Goal: Navigation & Orientation: Find specific page/section

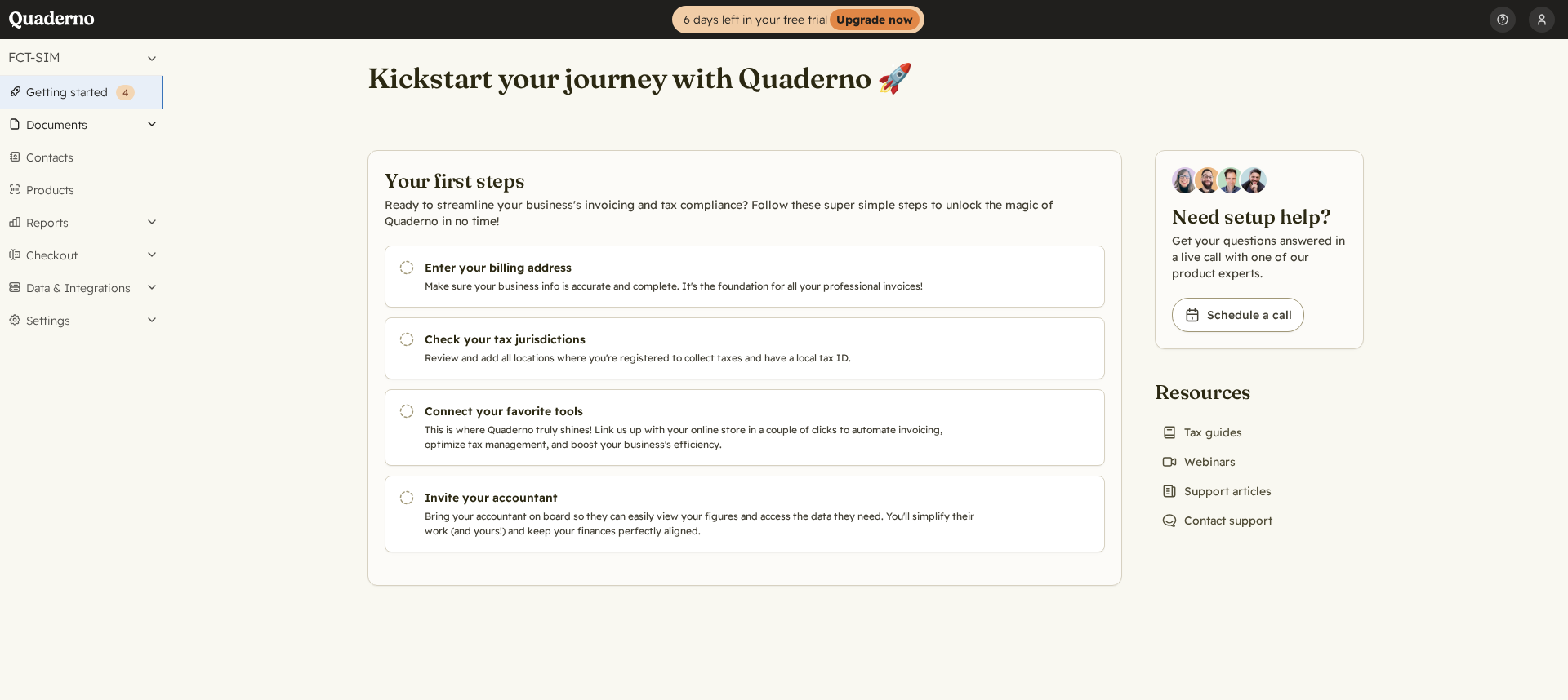
click at [105, 127] on button "Documents" at bounding box center [82, 124] width 164 height 33
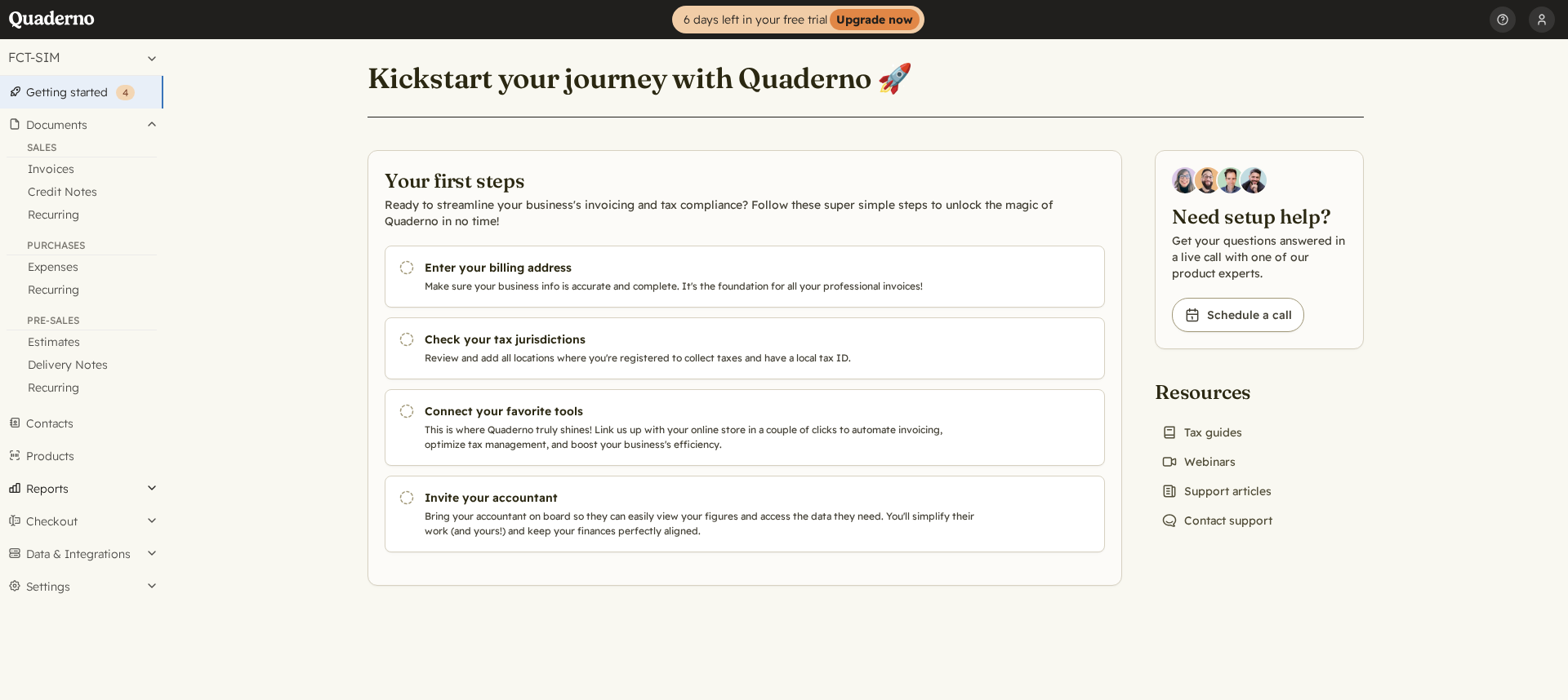
click at [122, 485] on button "Reports" at bounding box center [82, 488] width 164 height 33
click at [153, 595] on button "Settings" at bounding box center [82, 602] width 164 height 33
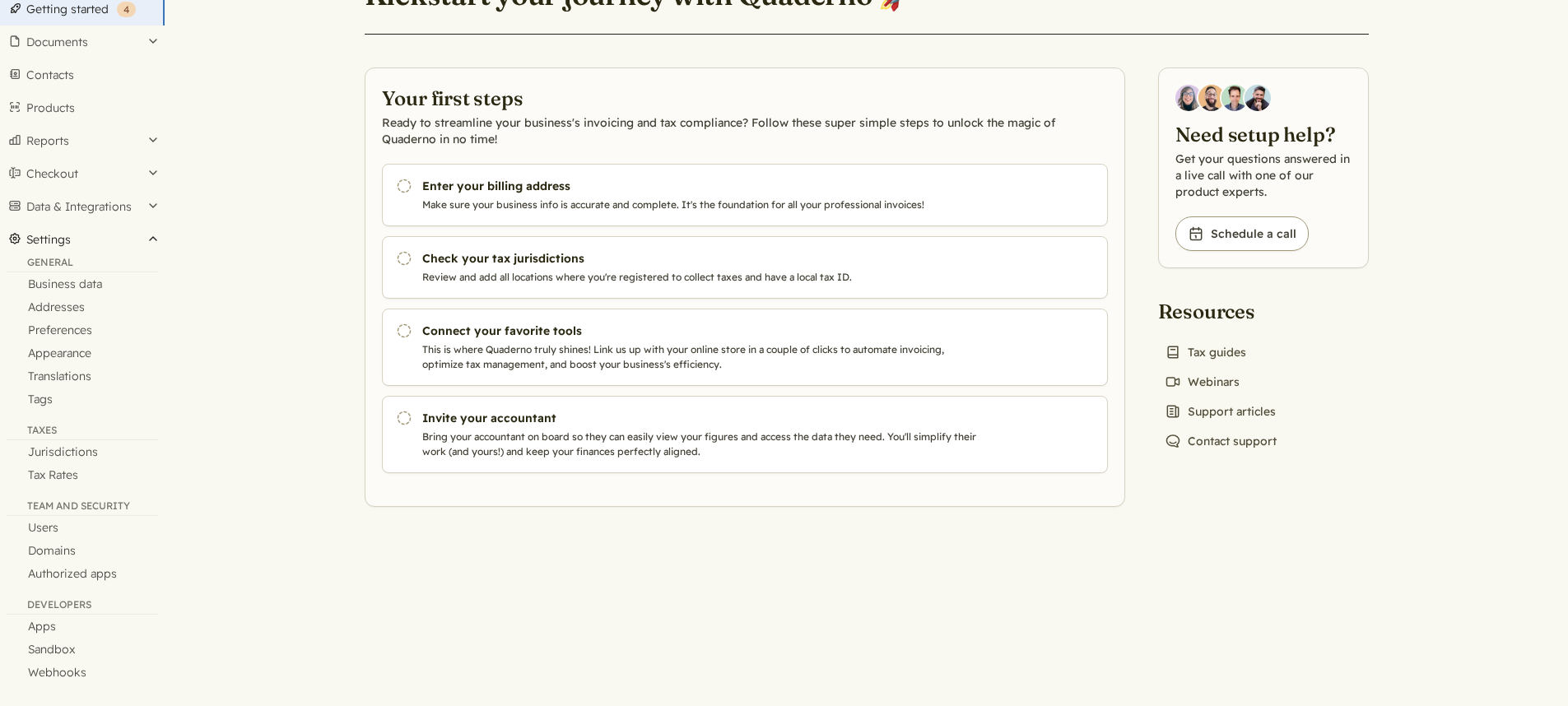
scroll to position [87, 0]
click at [65, 570] on link "Authorized apps" at bounding box center [83, 571] width 165 height 23
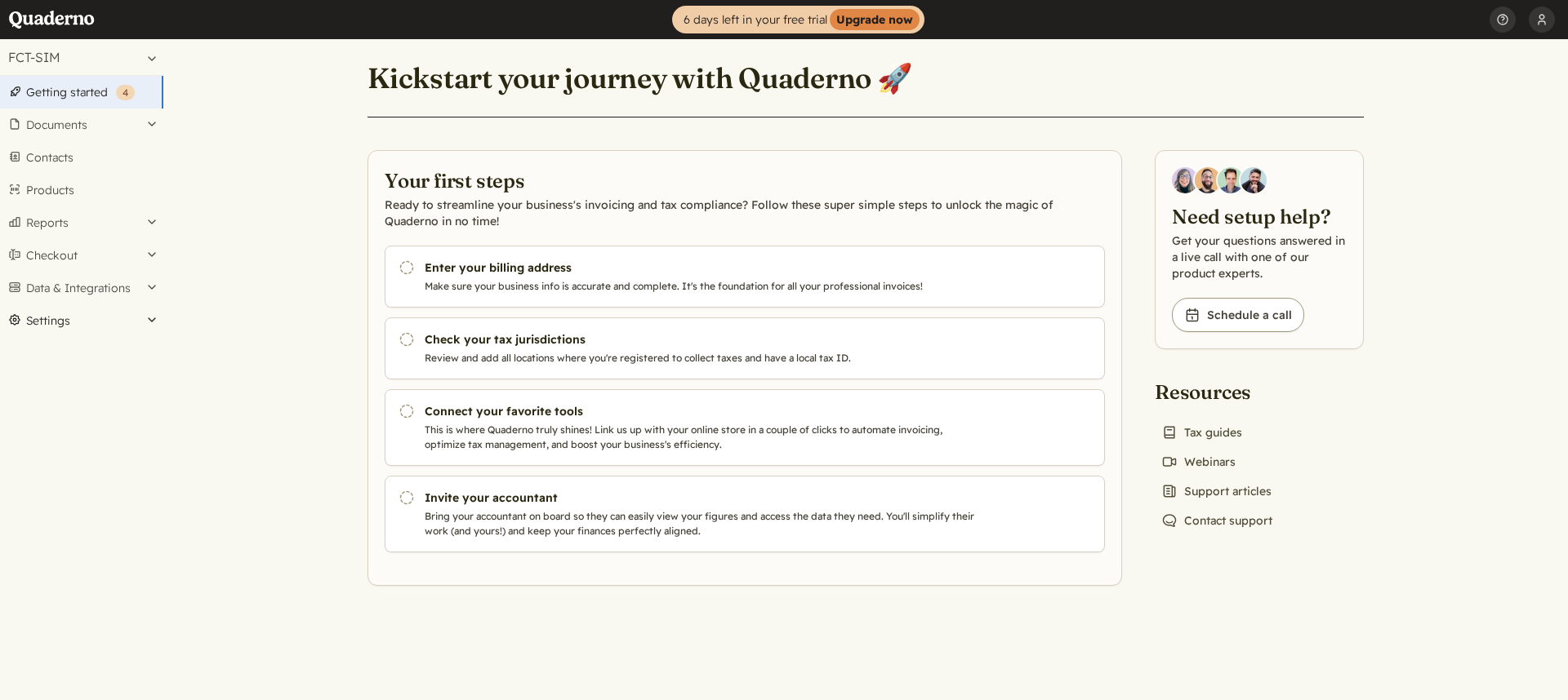
click at [141, 317] on button "Settings" at bounding box center [82, 320] width 164 height 33
